Goal: Transaction & Acquisition: Purchase product/service

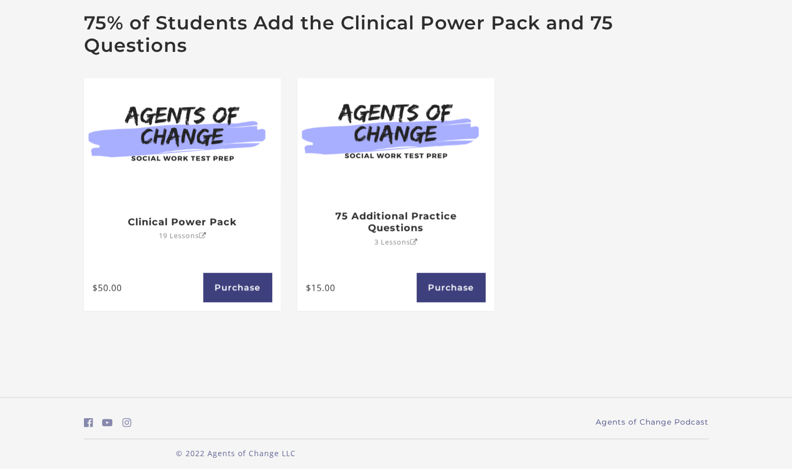
scroll to position [376, 0]
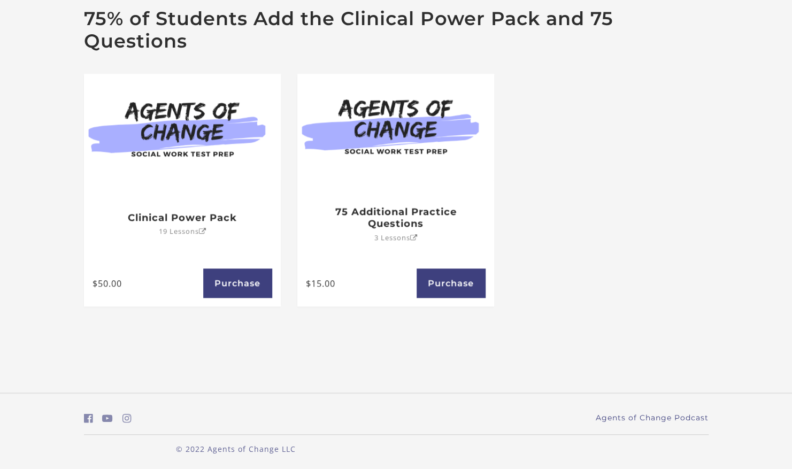
drag, startPoint x: 788, startPoint y: 34, endPoint x: 789, endPoint y: 64, distance: 30.0
click at [789, 64] on section "75% of Students Add the Clinical Power Pack and 75 Questions Clinical Power Pac…" at bounding box center [396, 165] width 792 height 385
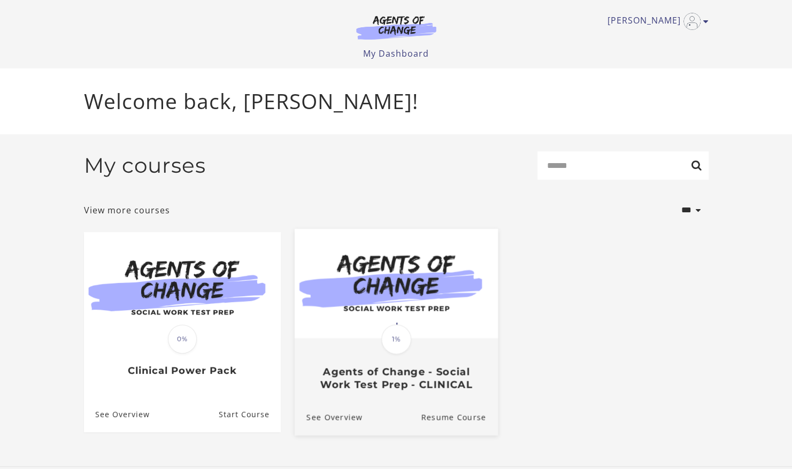
click at [446, 334] on img at bounding box center [395, 283] width 203 height 110
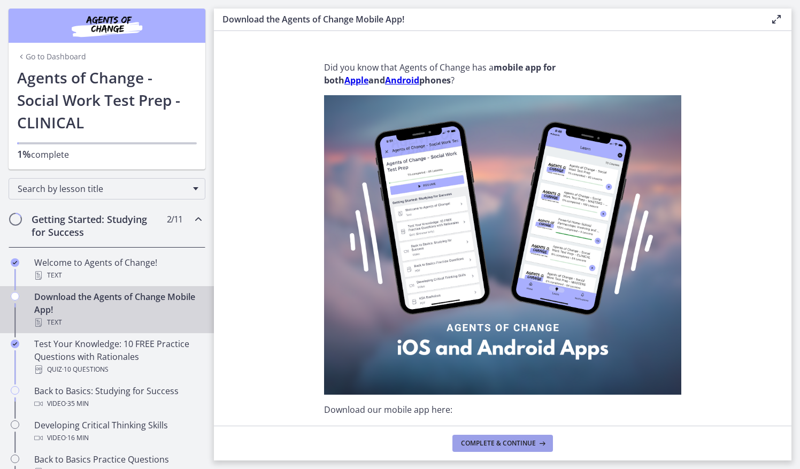
click at [521, 440] on span "Complete & continue" at bounding box center [498, 443] width 75 height 9
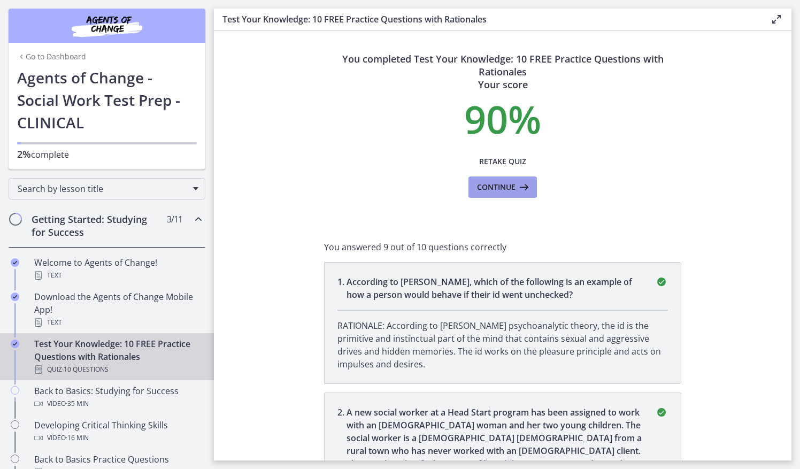
click at [496, 192] on span "Continue" at bounding box center [496, 187] width 38 height 13
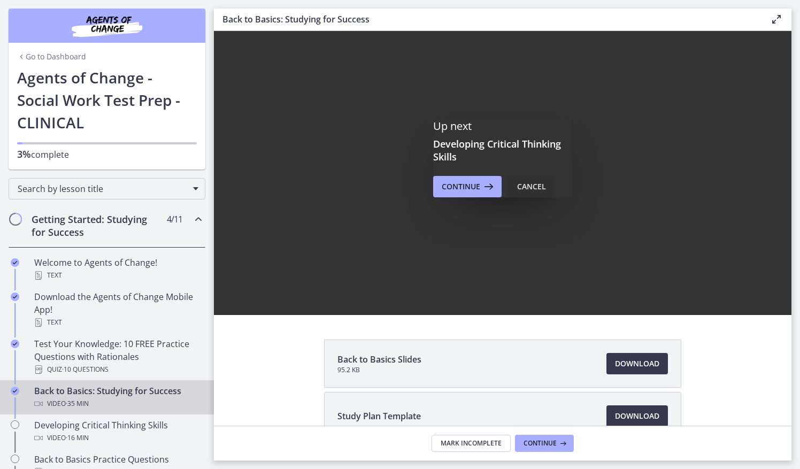
click at [539, 189] on div "Cancel" at bounding box center [531, 186] width 29 height 13
